Goal: Find specific page/section: Find specific page/section

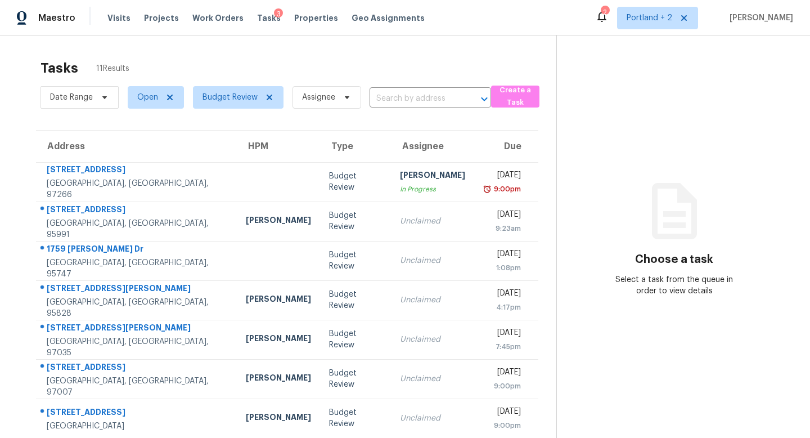
scroll to position [127, 0]
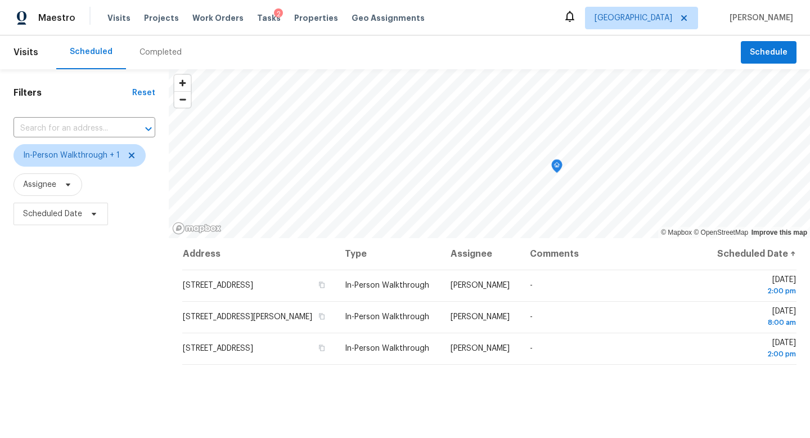
scroll to position [34, 0]
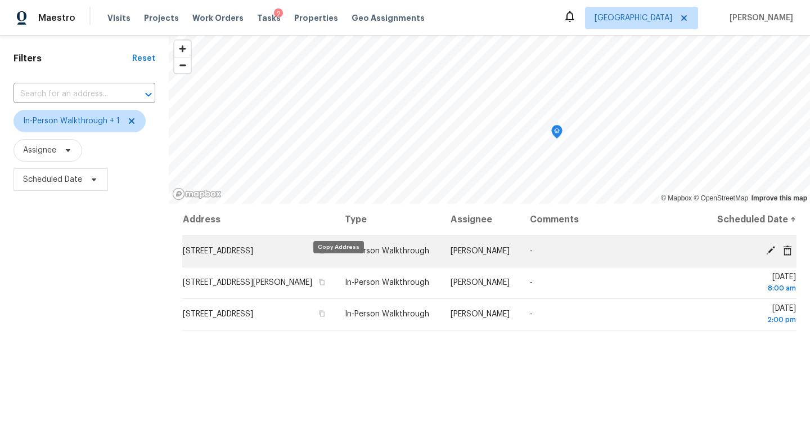
click at [325, 254] on icon "button" at bounding box center [322, 250] width 6 height 6
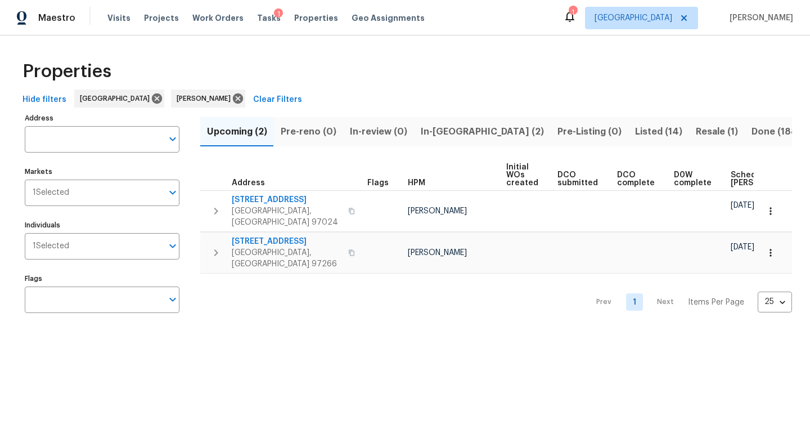
click at [696, 136] on span "Resale (1)" at bounding box center [717, 132] width 42 height 16
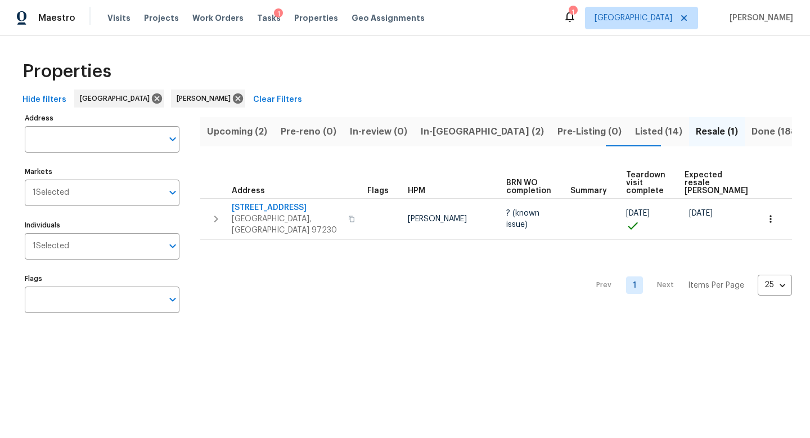
click at [635, 133] on span "Listed (14)" at bounding box center [658, 132] width 47 height 16
